Goal: Browse casually: Explore the website without a specific task or goal

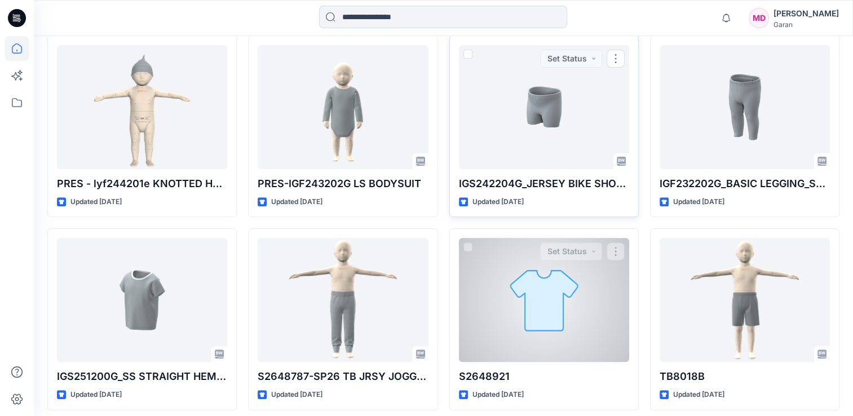
scroll to position [282, 0]
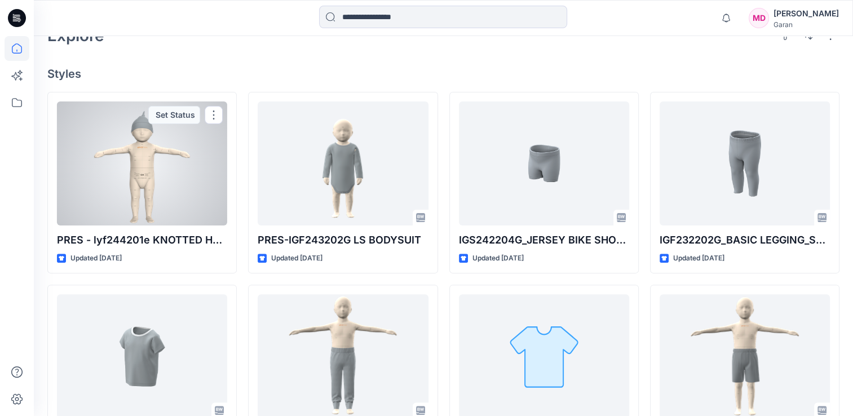
click at [140, 167] on div at bounding box center [142, 163] width 170 height 124
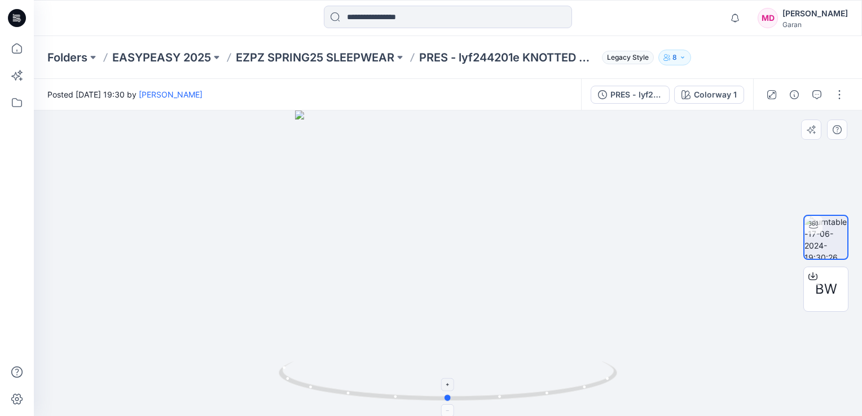
click at [499, 400] on icon at bounding box center [449, 382] width 341 height 42
drag, startPoint x: 468, startPoint y: 401, endPoint x: 97, endPoint y: 299, distance: 384.9
click at [103, 299] on div at bounding box center [448, 264] width 828 height 306
drag, startPoint x: 531, startPoint y: 401, endPoint x: 496, endPoint y: 240, distance: 165.0
click at [551, 382] on icon at bounding box center [449, 382] width 341 height 42
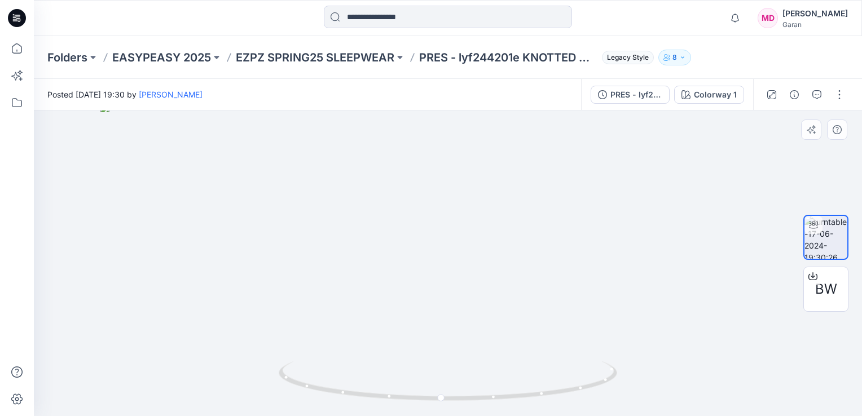
drag, startPoint x: 484, startPoint y: 150, endPoint x: 488, endPoint y: 351, distance: 200.8
click at [488, 351] on img at bounding box center [447, 259] width 695 height 313
drag, startPoint x: 441, startPoint y: 400, endPoint x: 471, endPoint y: 342, distance: 65.8
click at [471, 342] on div at bounding box center [448, 264] width 828 height 306
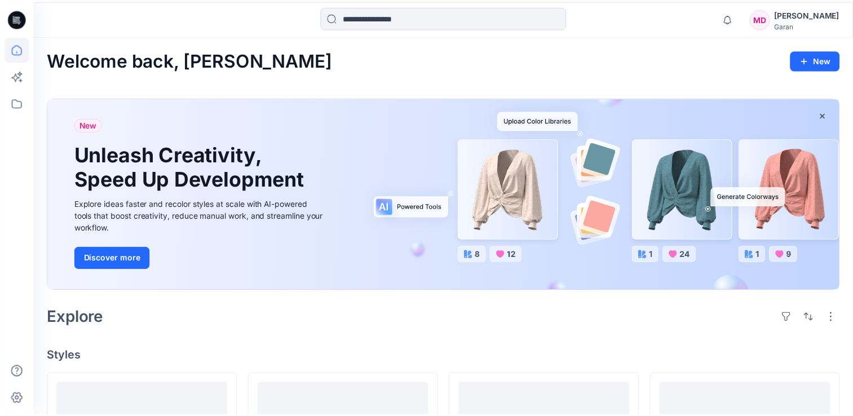
scroll to position [282, 0]
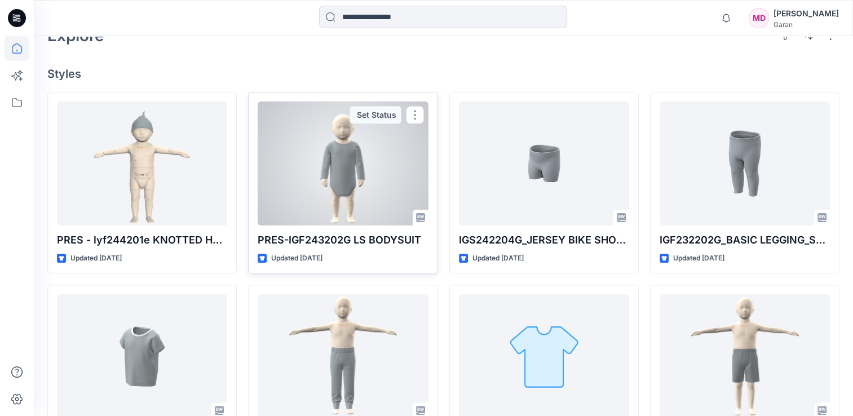
click at [380, 232] on p "PRES-IGF243202G LS BODYSUIT" at bounding box center [343, 240] width 170 height 16
click at [350, 186] on div at bounding box center [343, 163] width 170 height 124
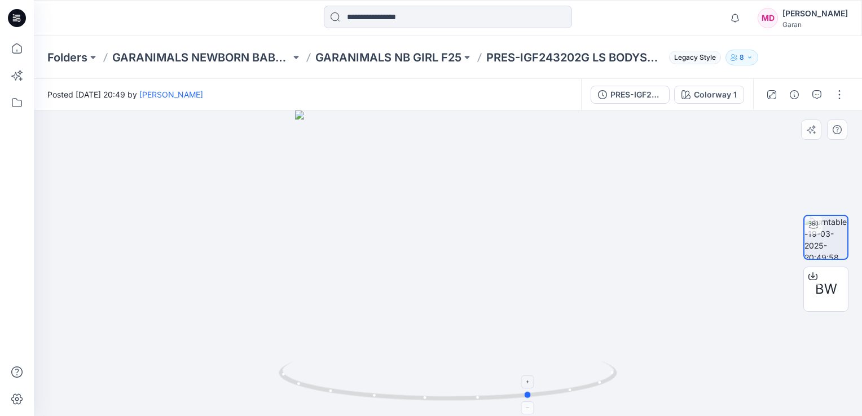
drag, startPoint x: 510, startPoint y: 400, endPoint x: 593, endPoint y: 381, distance: 85.1
click at [593, 381] on icon at bounding box center [449, 382] width 341 height 42
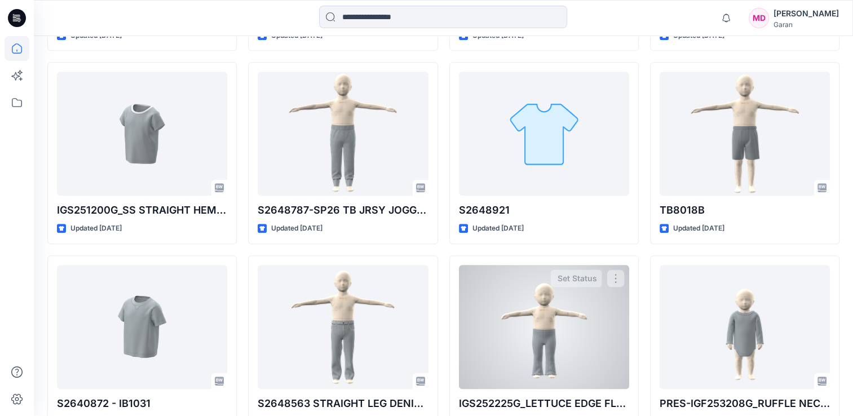
scroll to position [564, 0]
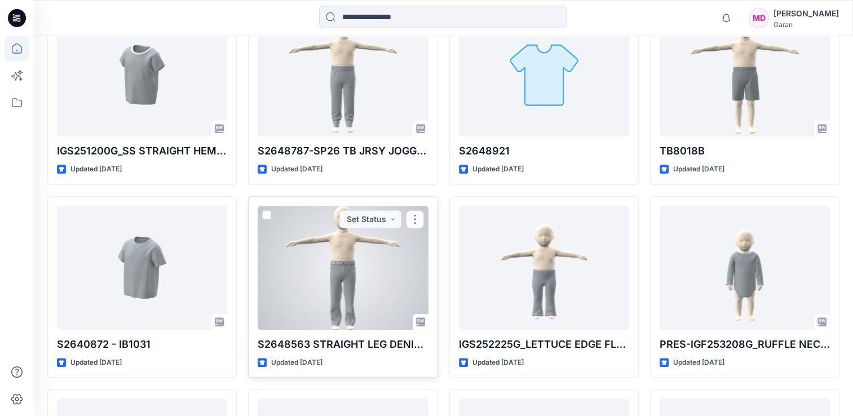
click at [370, 276] on div at bounding box center [343, 268] width 170 height 124
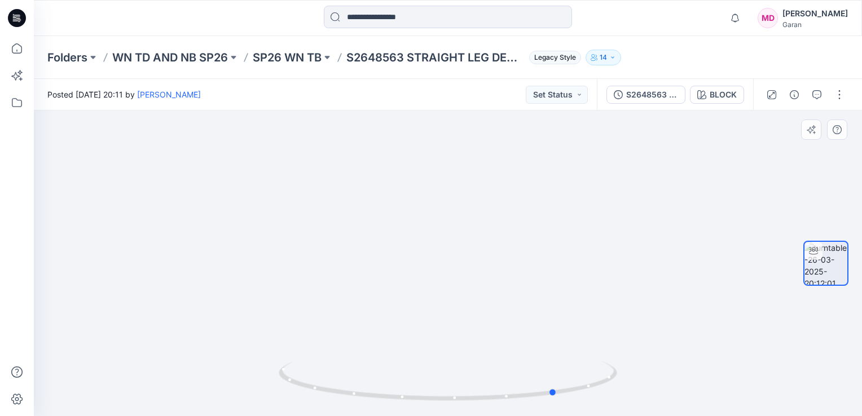
drag, startPoint x: 448, startPoint y: 400, endPoint x: 218, endPoint y: 327, distance: 240.9
click at [218, 327] on div at bounding box center [448, 264] width 828 height 306
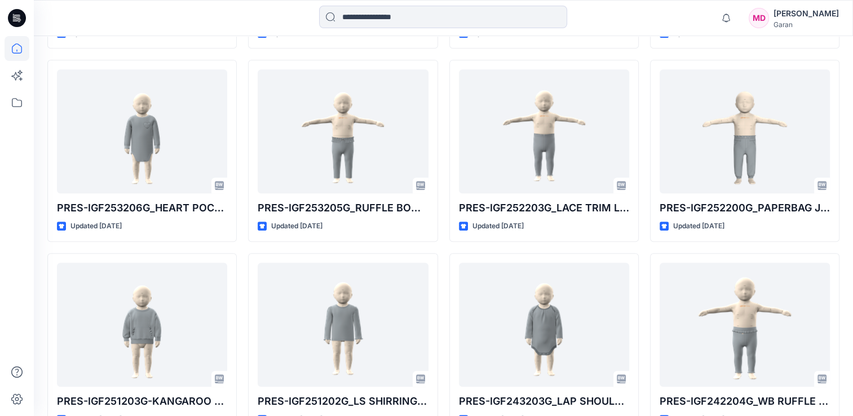
scroll to position [959, 0]
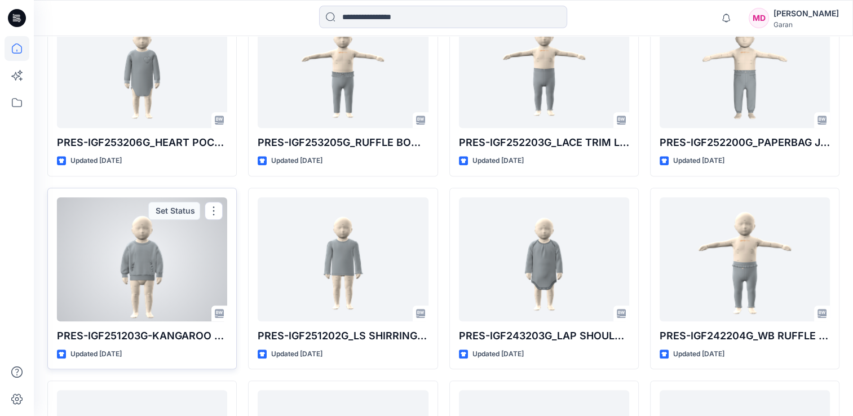
click at [161, 255] on div at bounding box center [142, 259] width 170 height 124
